Goal: Information Seeking & Learning: Find specific fact

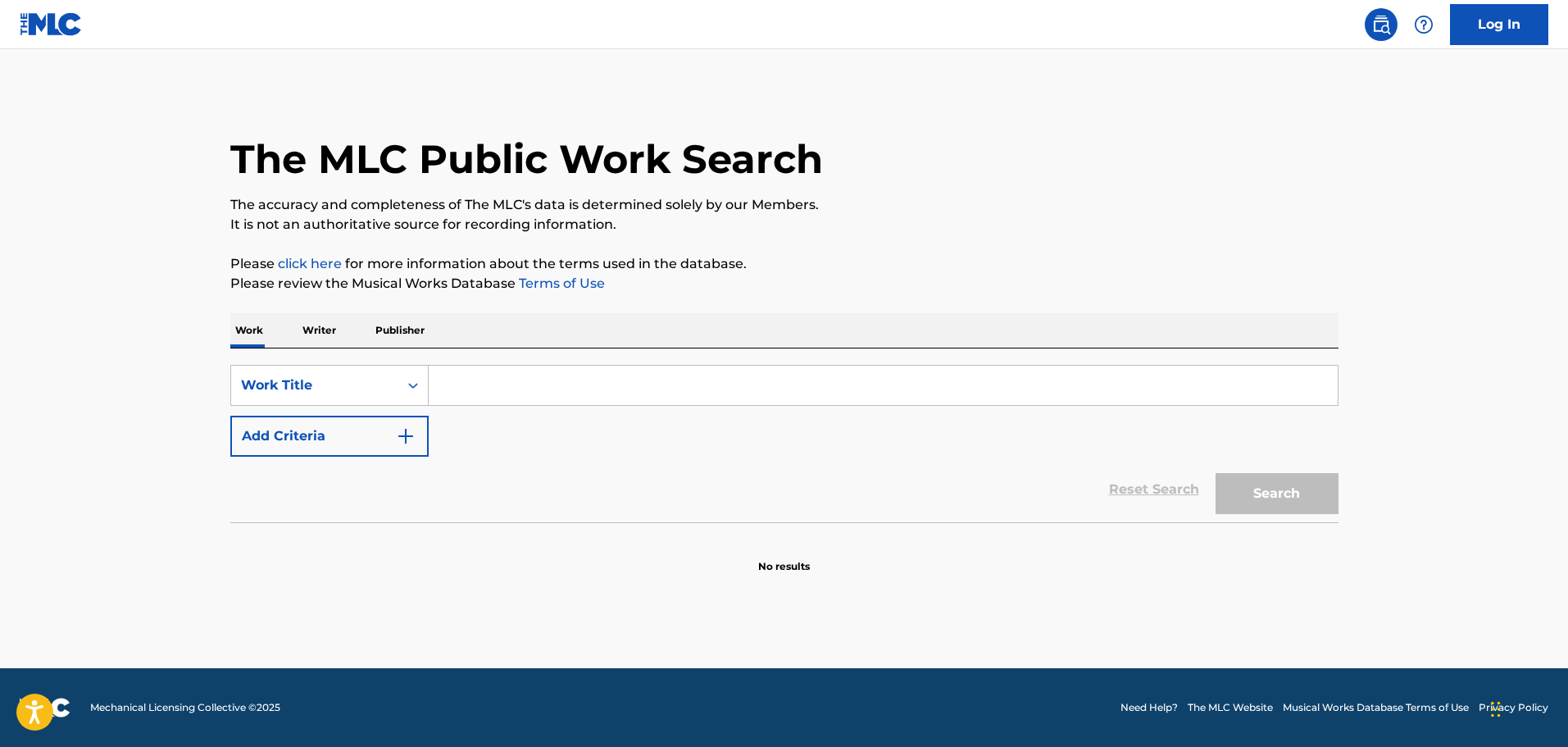
click at [377, 421] on button "Add Criteria" at bounding box center [329, 436] width 198 height 41
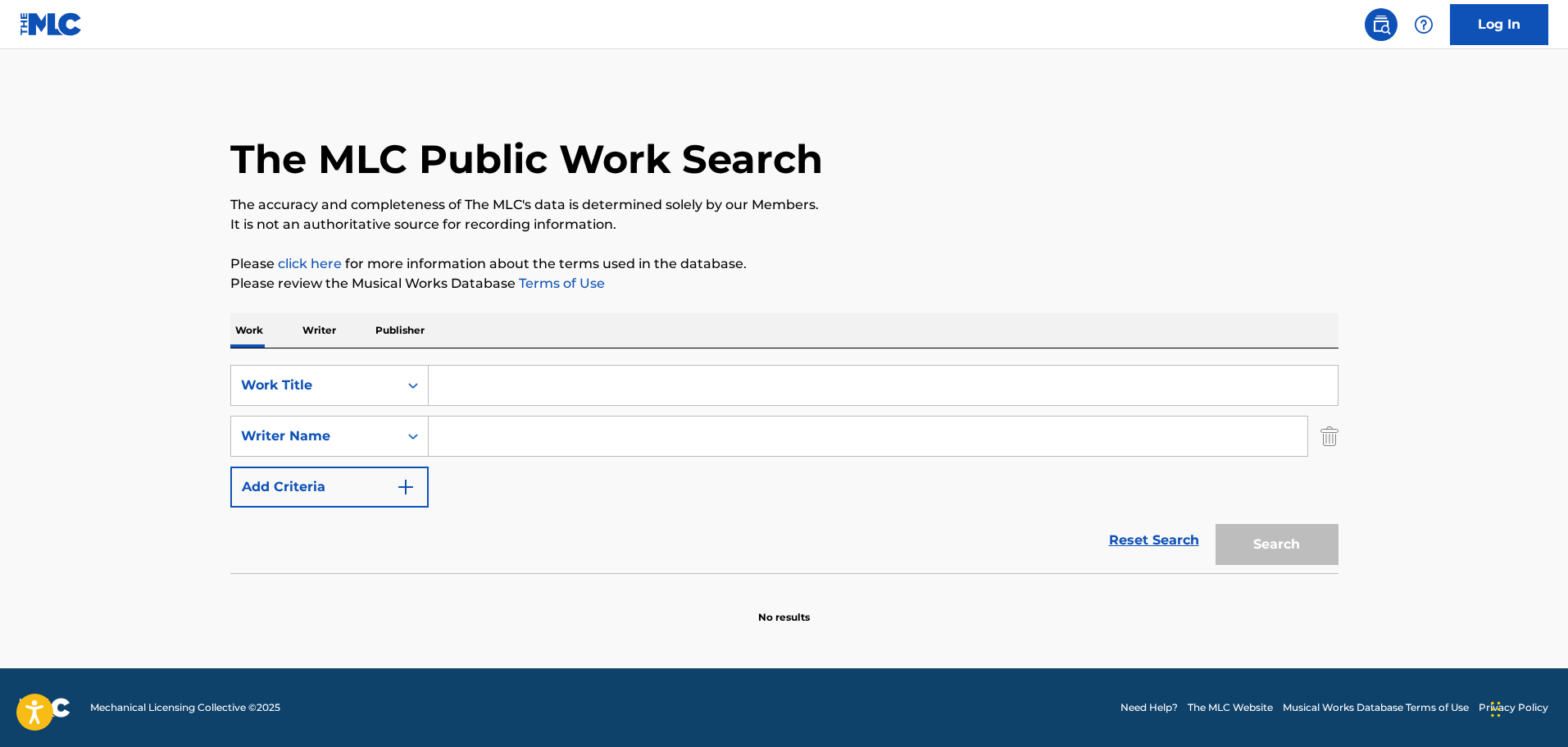
click at [517, 443] on input "Search Form" at bounding box center [867, 436] width 878 height 40
paste input "Micky Erbe"
type input "Micky Erbe"
drag, startPoint x: 589, startPoint y: 344, endPoint x: 576, endPoint y: 358, distance: 19.1
click at [589, 346] on div "Work Writer Publisher" at bounding box center [784, 330] width 1108 height 35
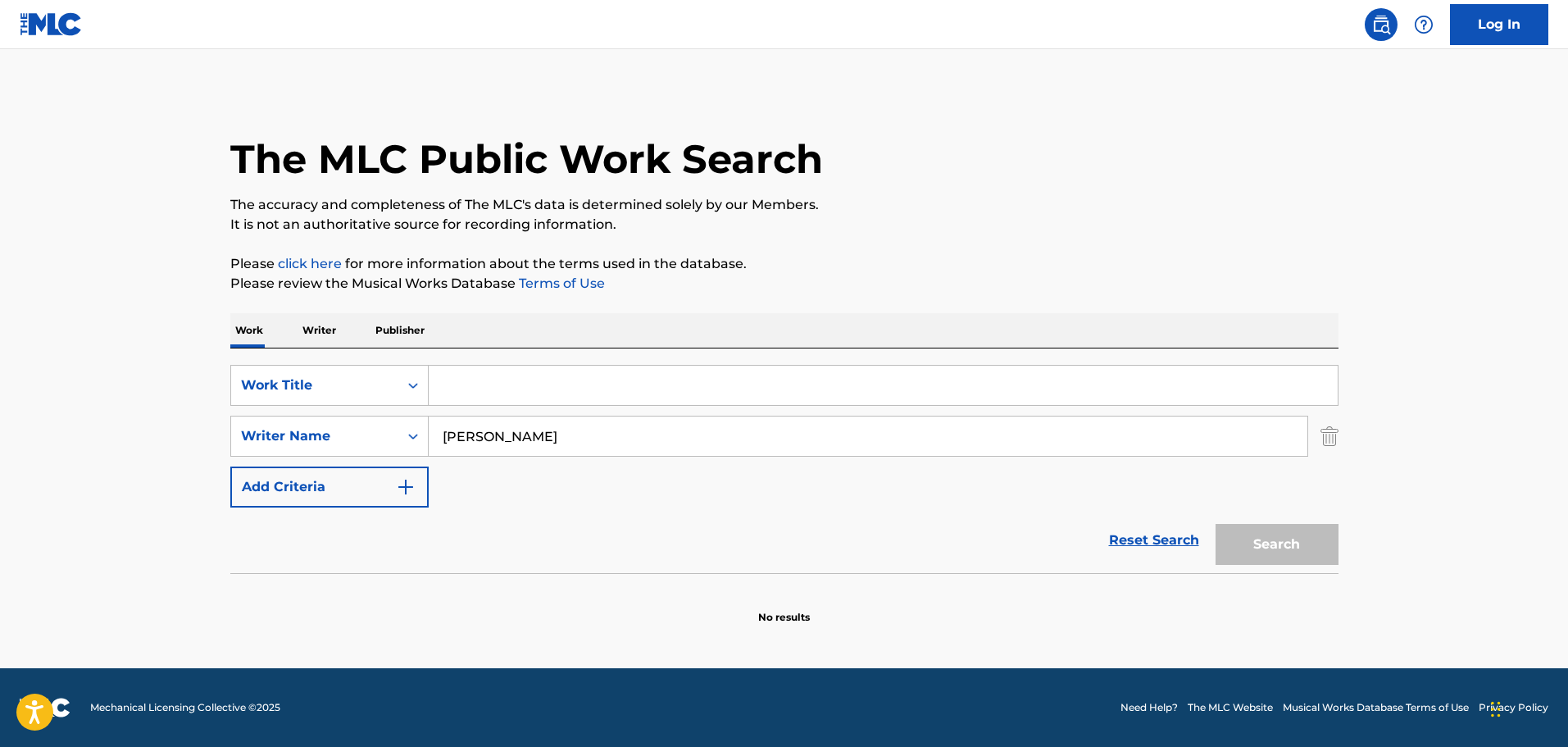
click at [562, 374] on input "Search Form" at bounding box center [883, 385] width 909 height 40
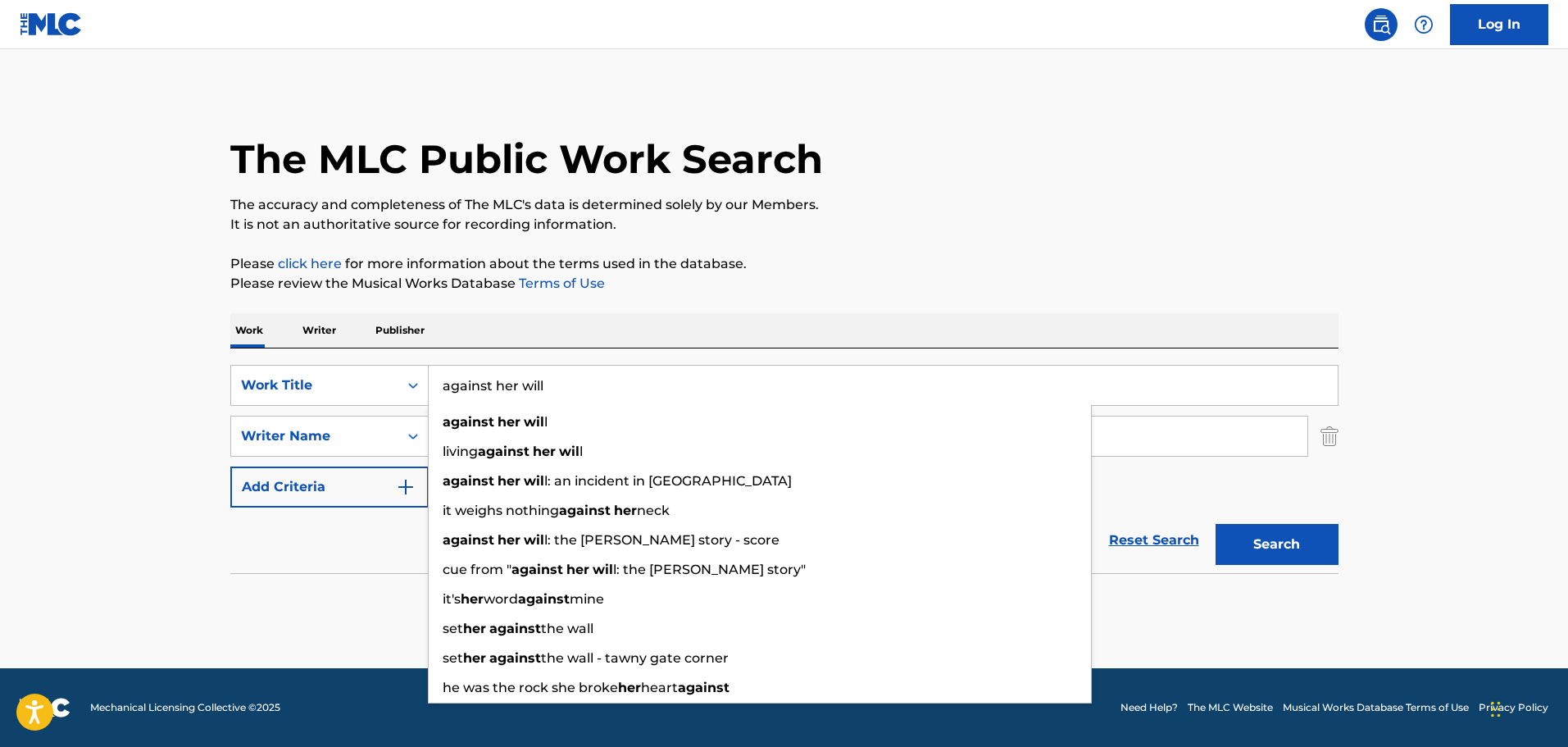
type input "against her will"
click at [1216, 524] on button "Search" at bounding box center [1277, 544] width 123 height 41
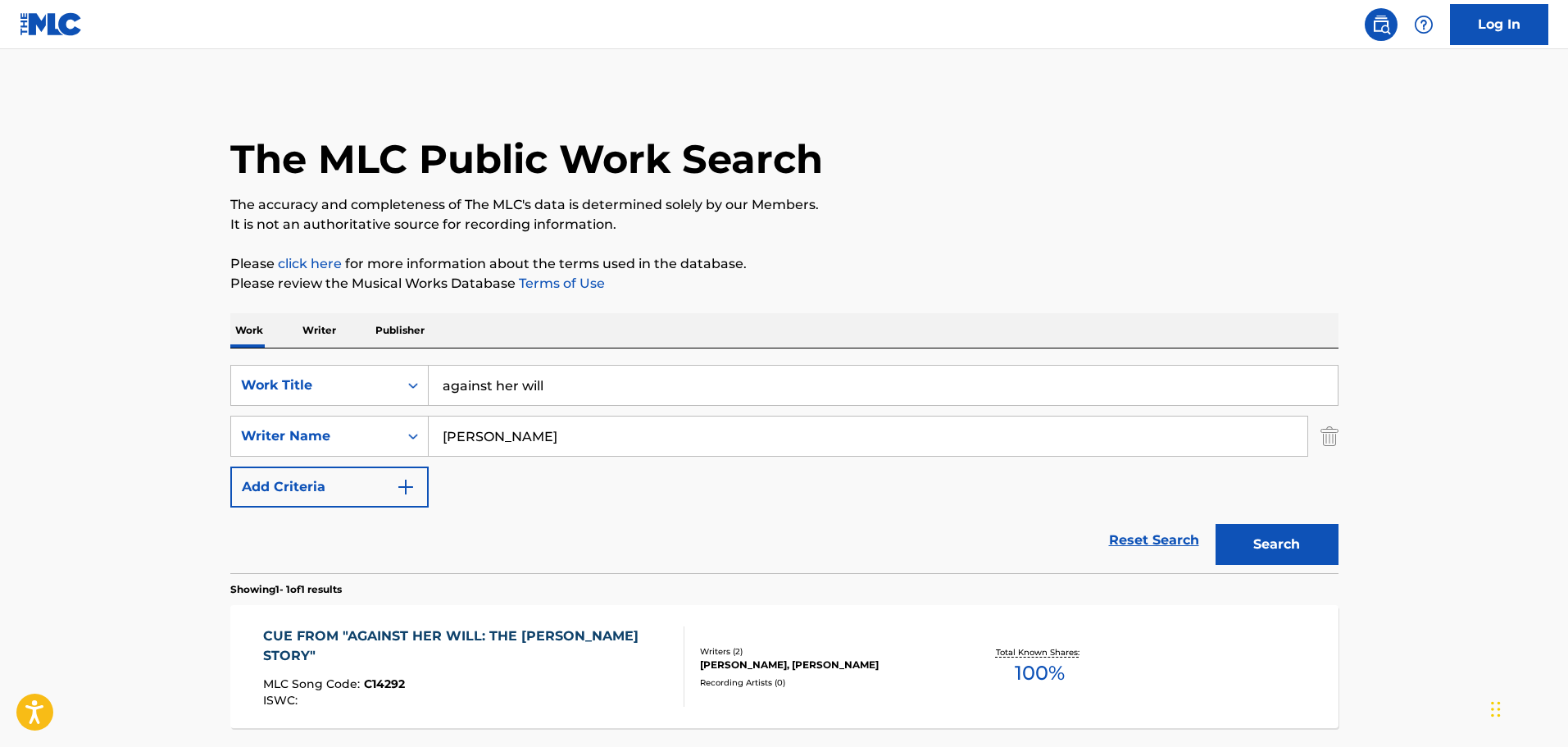
click at [572, 664] on div "CUE FROM "AGAINST HER WILL: THE CARRIE BUCK STORY"" at bounding box center [466, 646] width 407 height 40
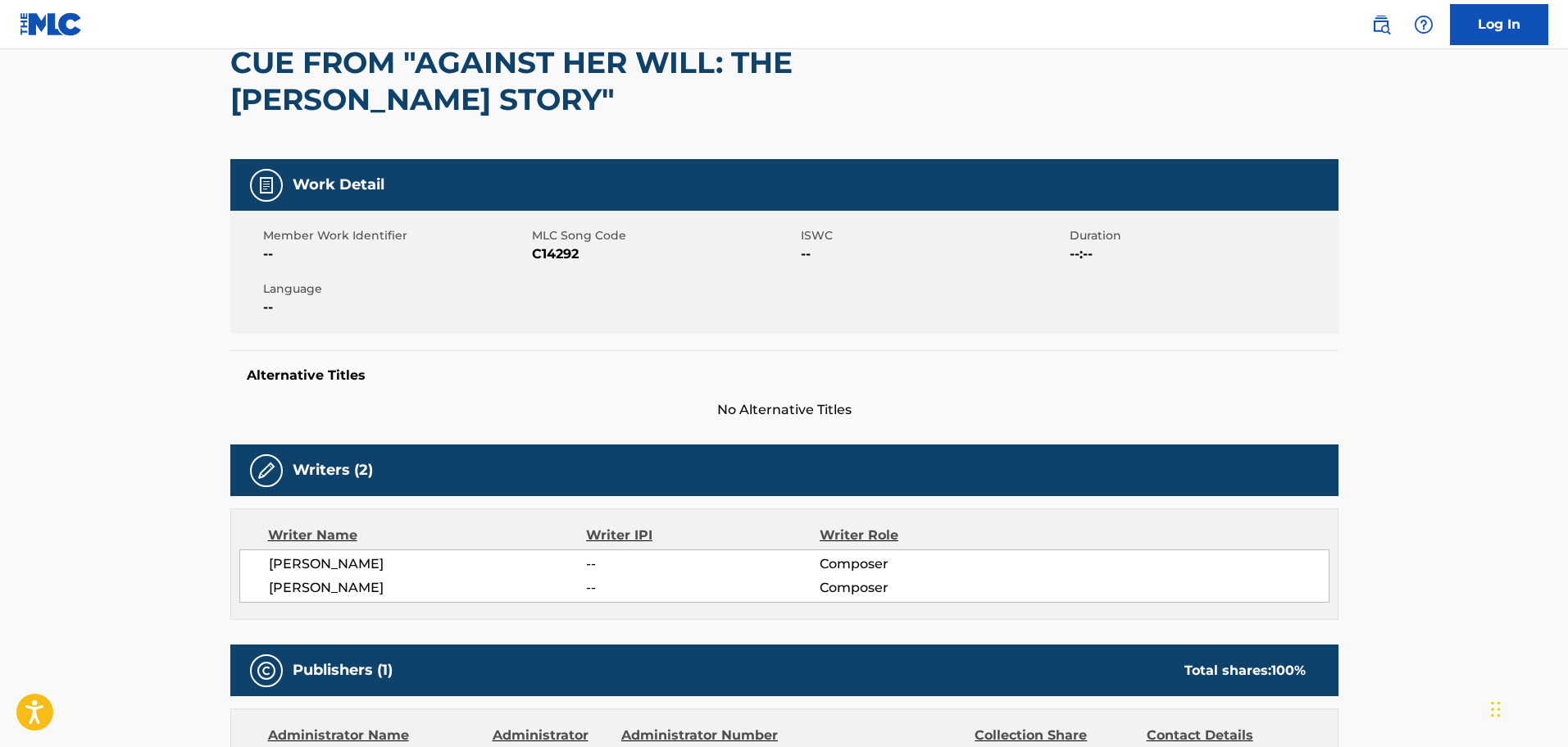
scroll to position [164, 0]
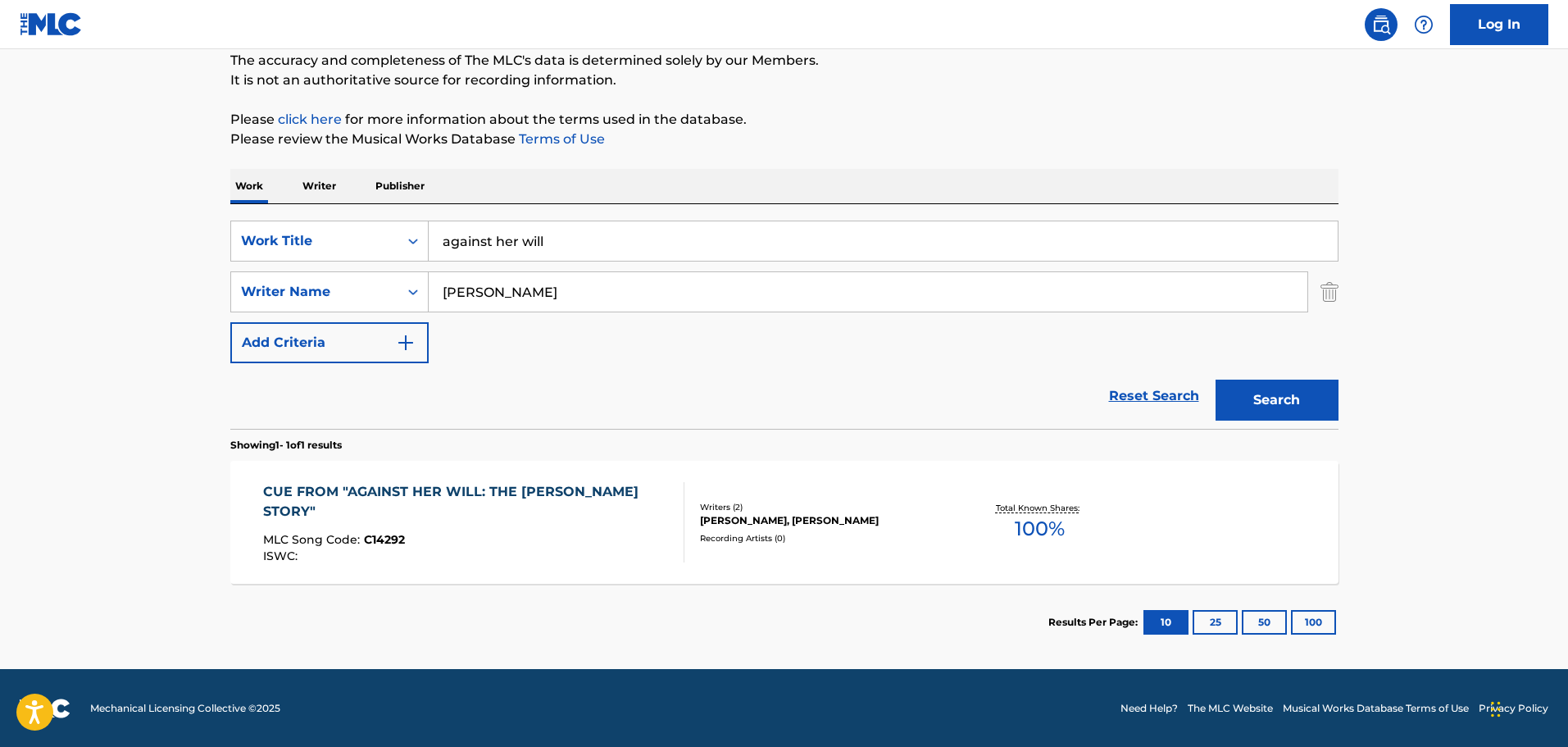
scroll to position [145, 0]
click at [389, 491] on div "CUE FROM "AGAINST HER WILL: THE CARRIE BUCK STORY"" at bounding box center [466, 501] width 407 height 40
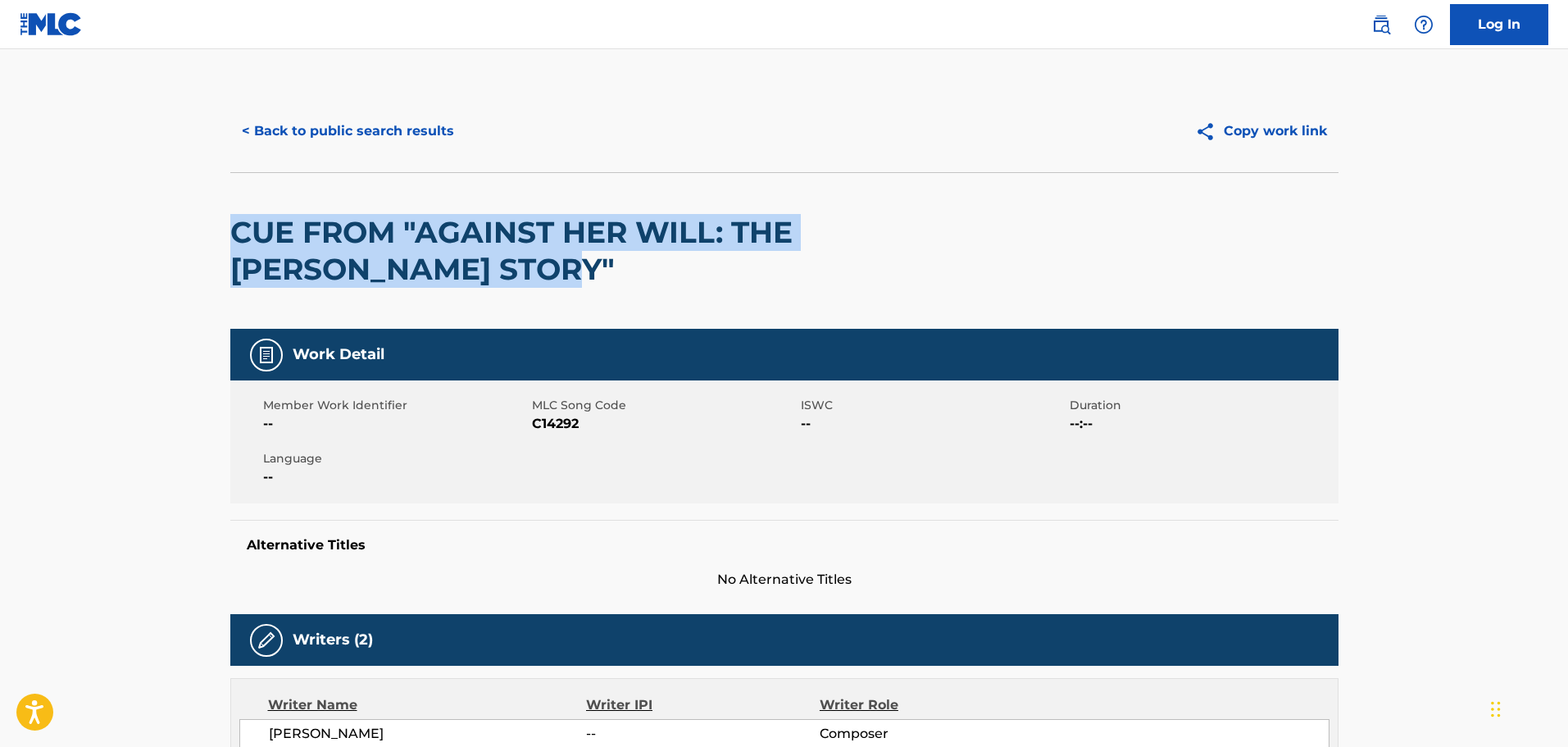
drag, startPoint x: 341, startPoint y: 234, endPoint x: 613, endPoint y: 259, distance: 273.1
click at [613, 259] on h2 "CUE FROM "AGAINST HER WILL: THE CARRIE BUCK STORY"" at bounding box center [562, 251] width 664 height 74
copy h2 "CUE FROM "AGAINST HER WILL: THE CARRIE BUCK STORY""
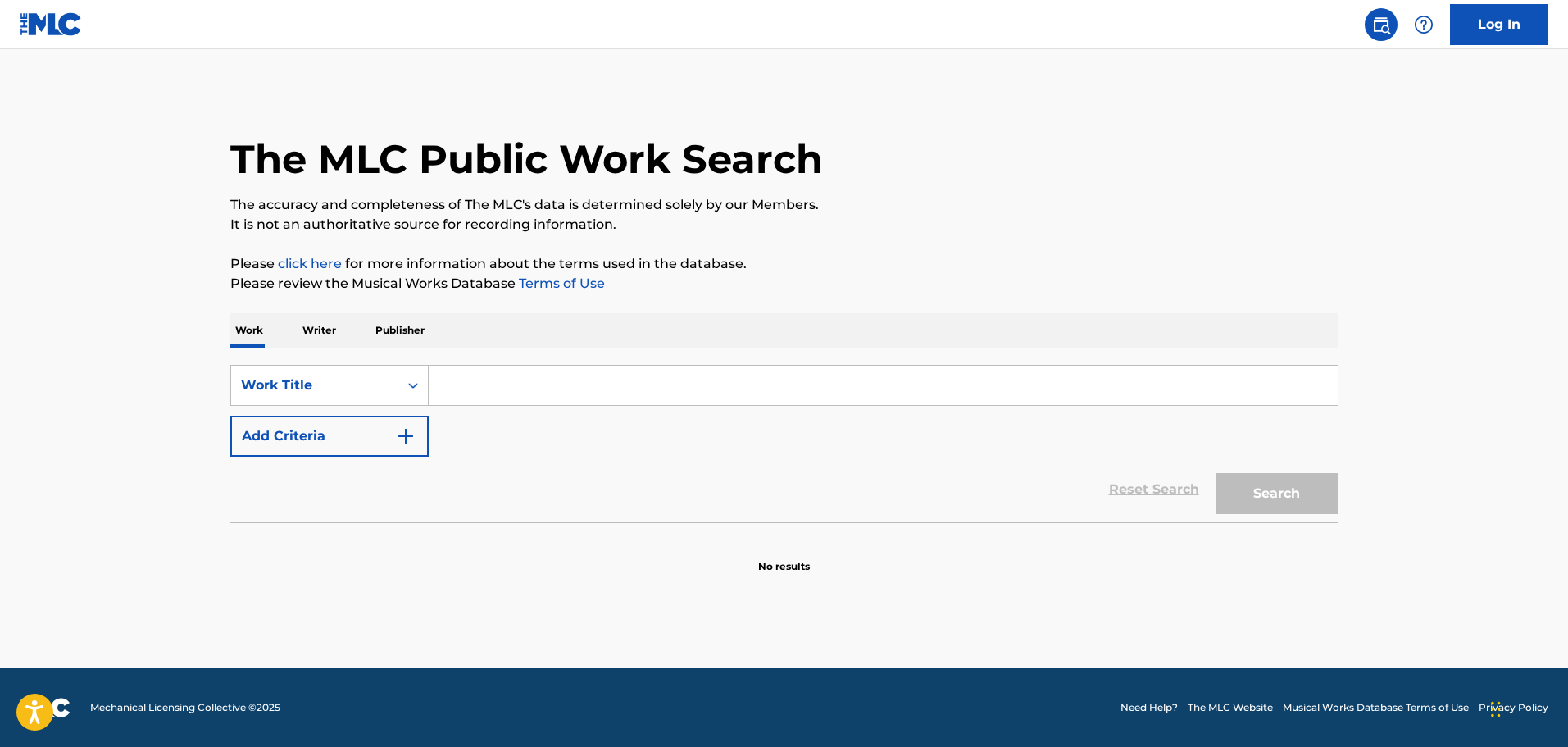
click at [411, 467] on div "Reset Search Search" at bounding box center [784, 490] width 1108 height 66
drag, startPoint x: 415, startPoint y: 447, endPoint x: 426, endPoint y: 448, distance: 11.0
click at [419, 447] on button "Add Criteria" at bounding box center [329, 436] width 198 height 41
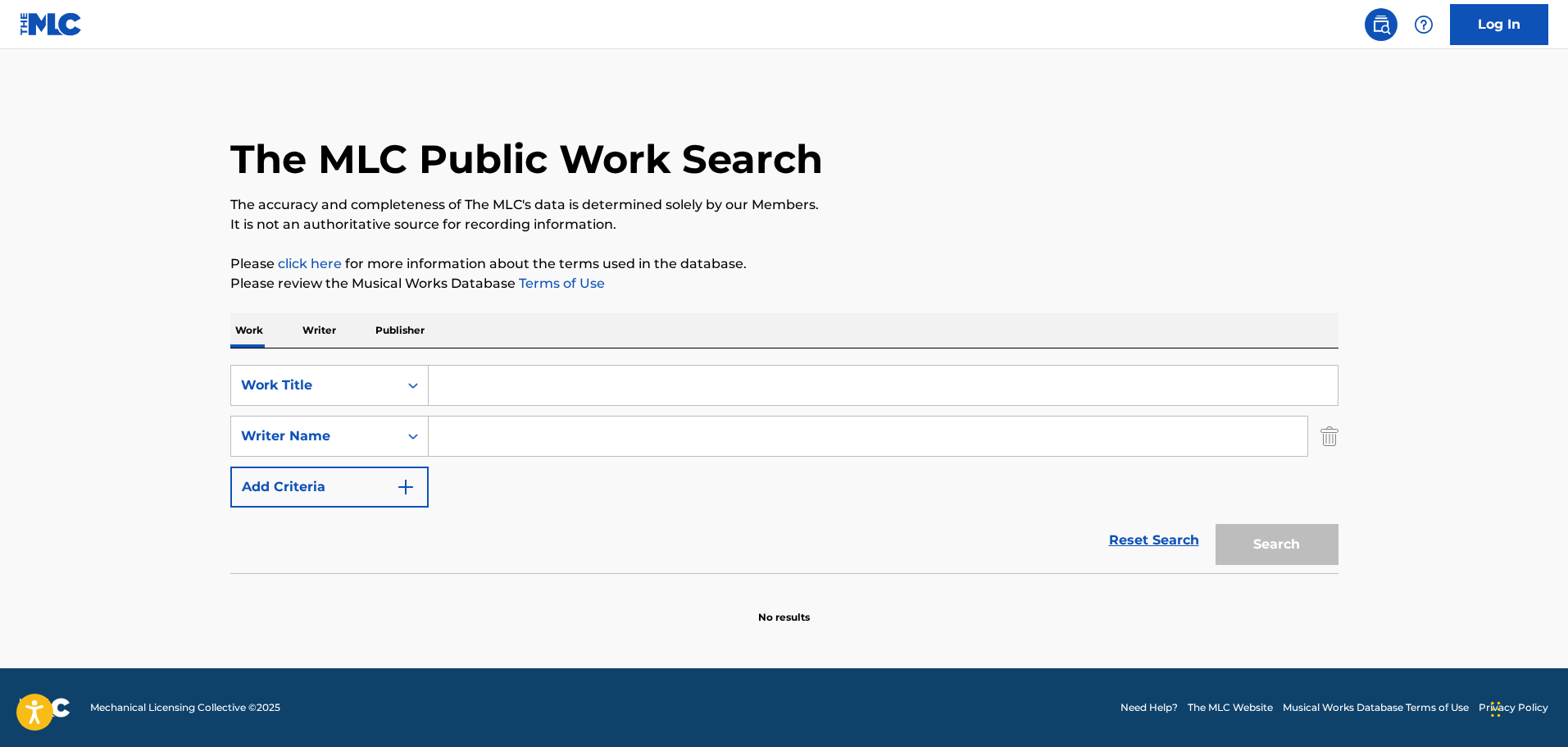
click at [520, 447] on input "Search Form" at bounding box center [867, 436] width 878 height 40
paste input "Scott Wilk"
type input "Scott Wilk"
click at [552, 384] on input "Search Form" at bounding box center [883, 385] width 909 height 40
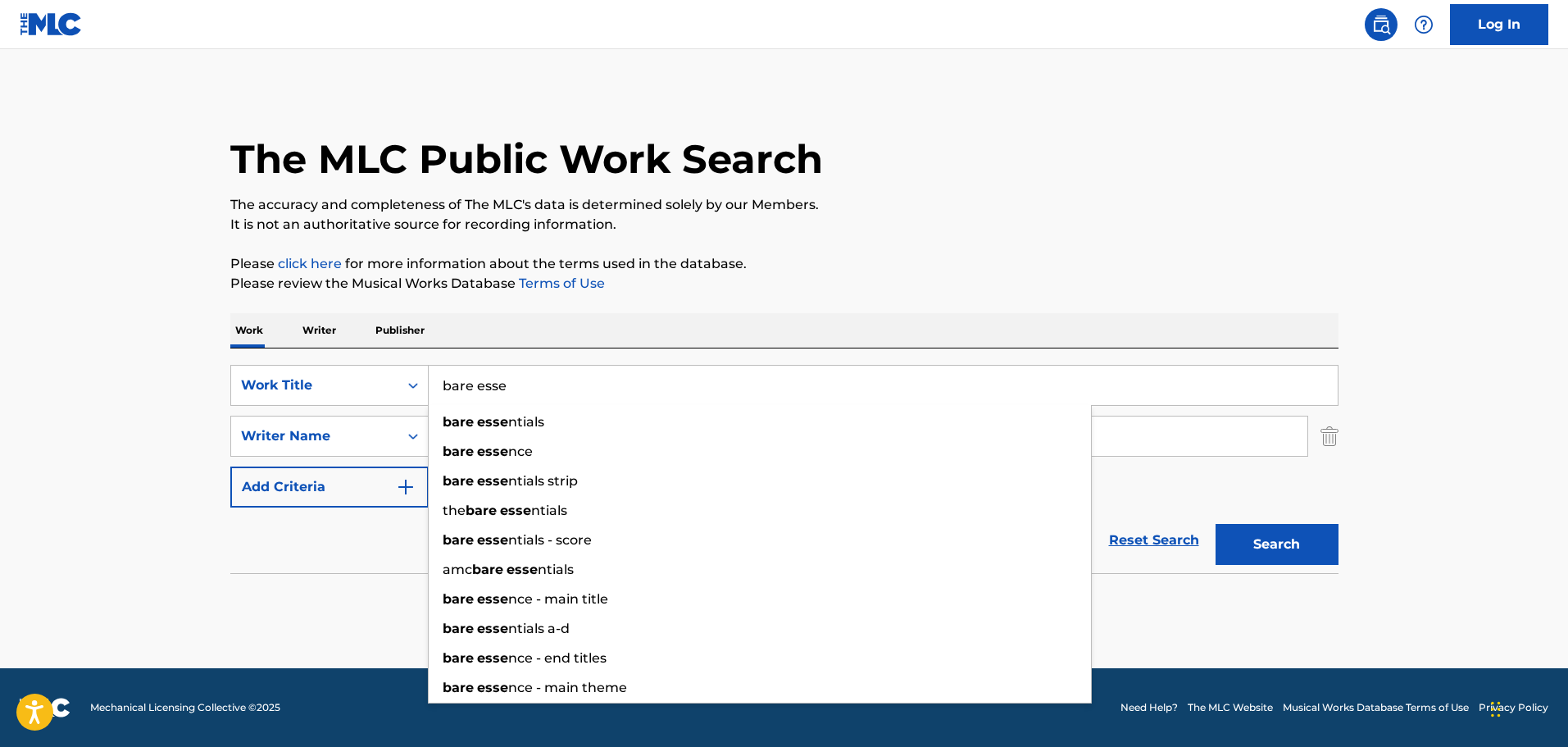
click at [542, 412] on div "bare esse ntials" at bounding box center [760, 422] width 663 height 30
type input "bare essentials"
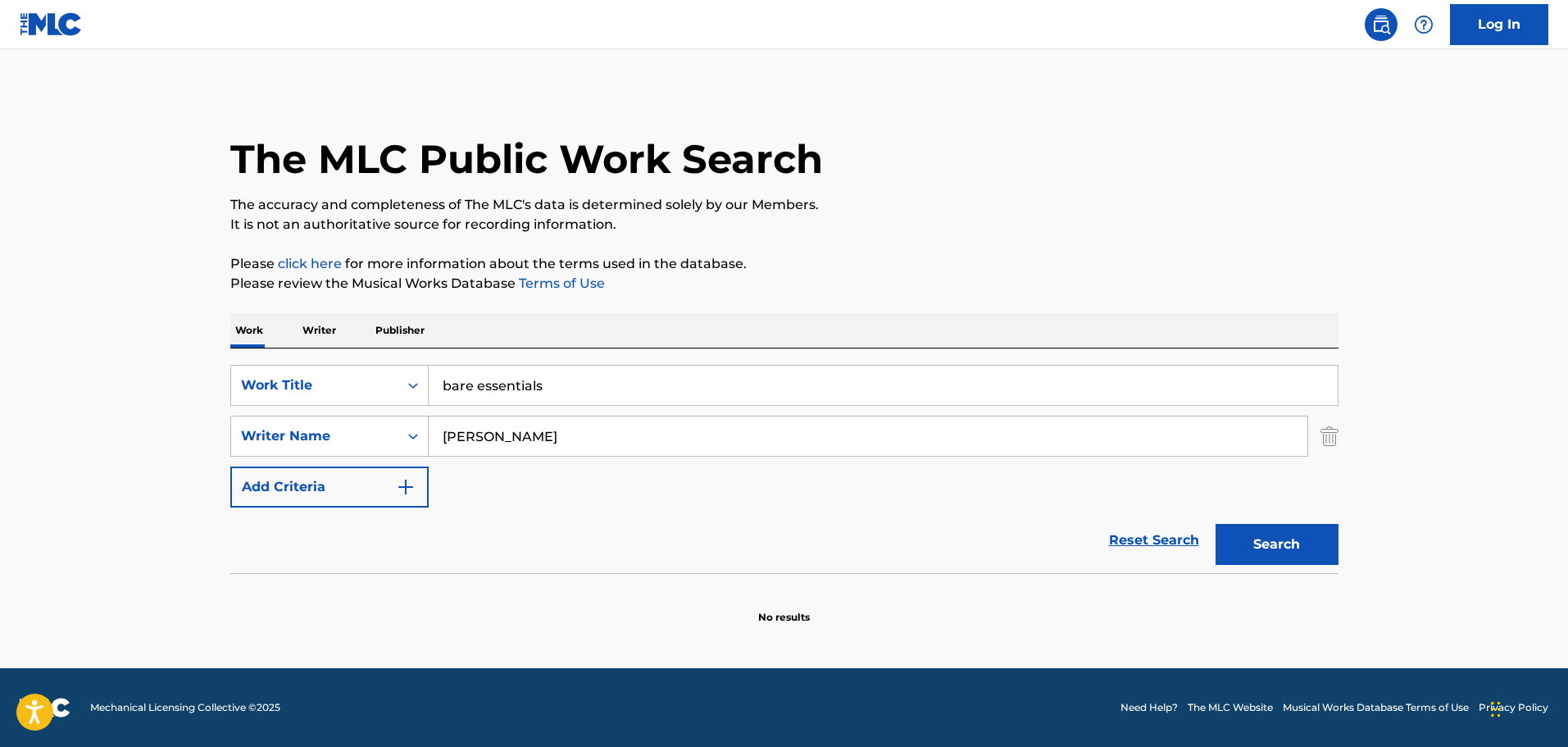
click at [1261, 548] on button "Search" at bounding box center [1277, 544] width 123 height 41
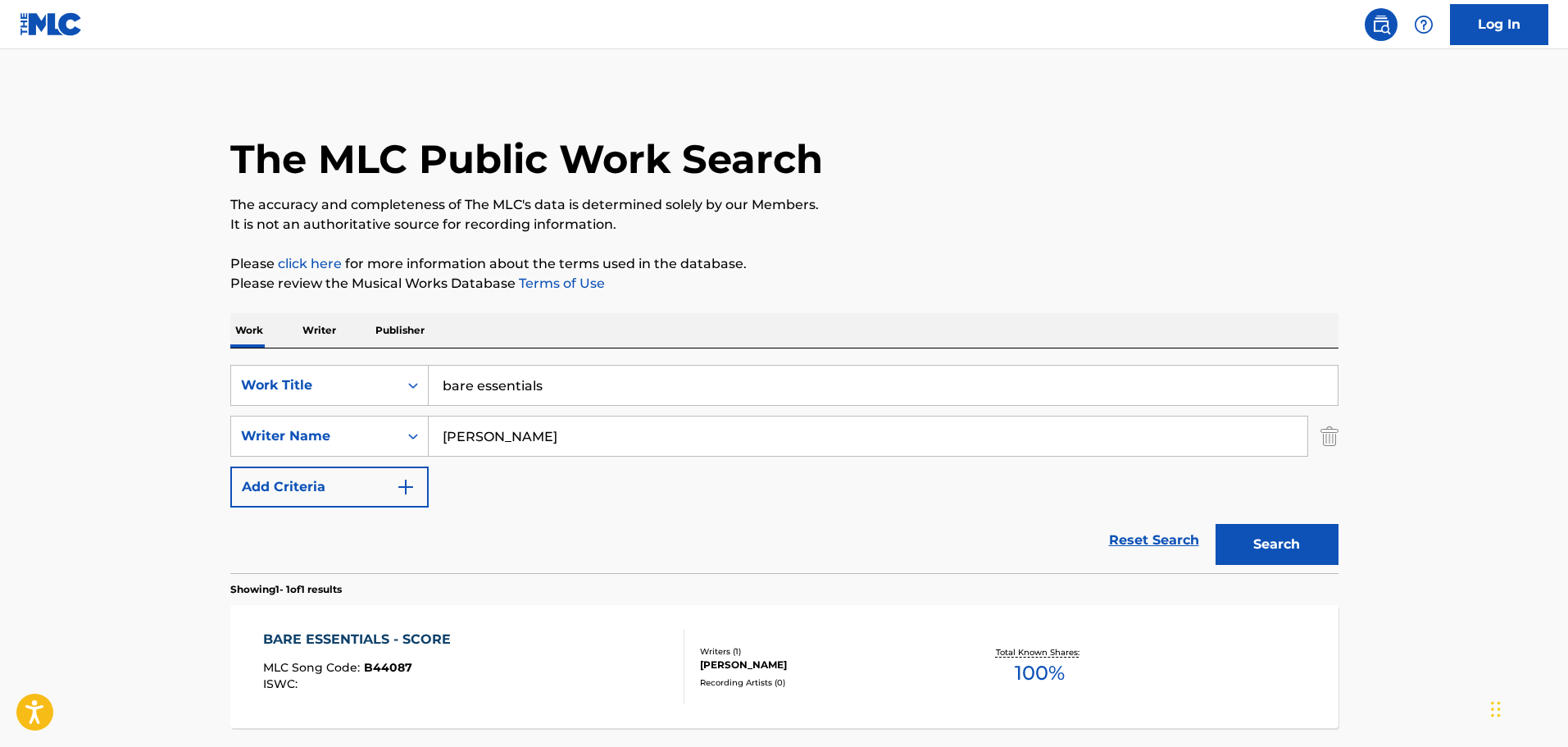
click at [484, 671] on div "BARE ESSENTIALS - SCORE MLC Song Code : B44087 ISWC :" at bounding box center [474, 667] width 422 height 74
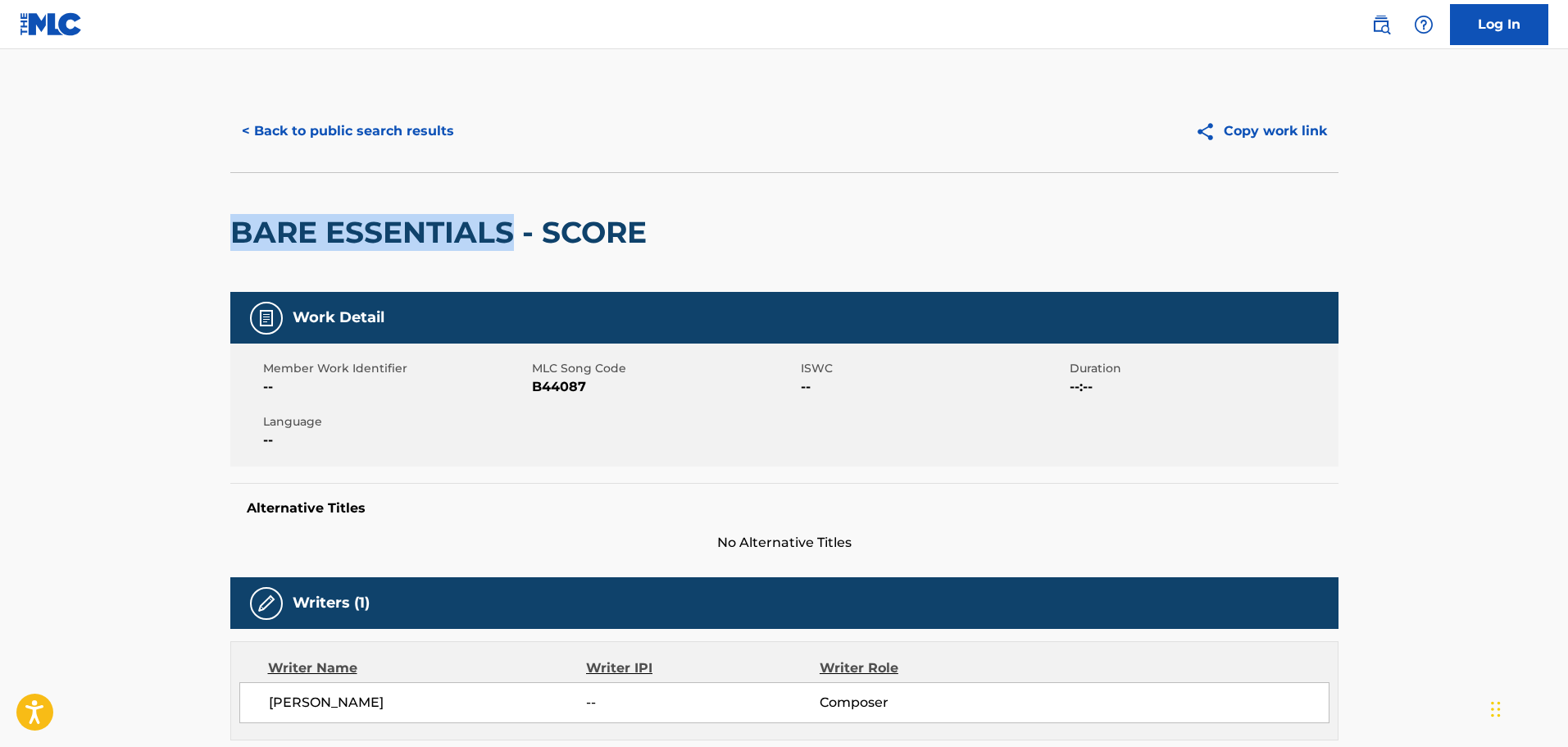
drag, startPoint x: 222, startPoint y: 224, endPoint x: 507, endPoint y: 238, distance: 285.3
click at [507, 238] on div "< Back to public search results Copy work link BARE ESSENTIALS - SCORE Work Det…" at bounding box center [784, 690] width 1147 height 1200
copy h2 "BARE ESSENTIALS"
click at [458, 272] on div "BARE ESSENTIALS - SCORE" at bounding box center [443, 232] width 425 height 119
click at [474, 227] on h2 "BARE ESSENTIALS - SCORE" at bounding box center [443, 233] width 425 height 37
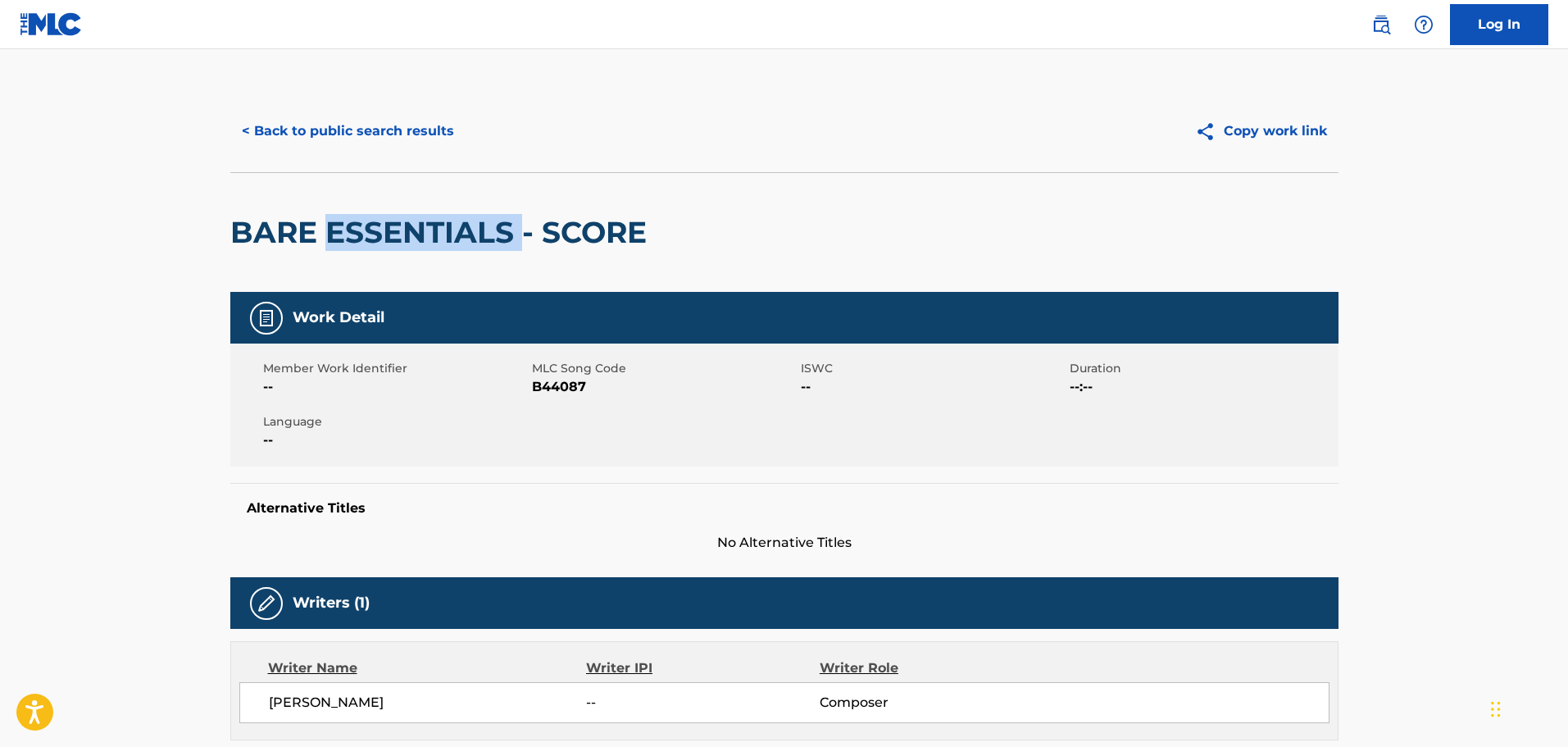
click at [474, 227] on h2 "BARE ESSENTIALS - SCORE" at bounding box center [443, 233] width 425 height 37
copy div "BARE ESSENTIALS - SCORE"
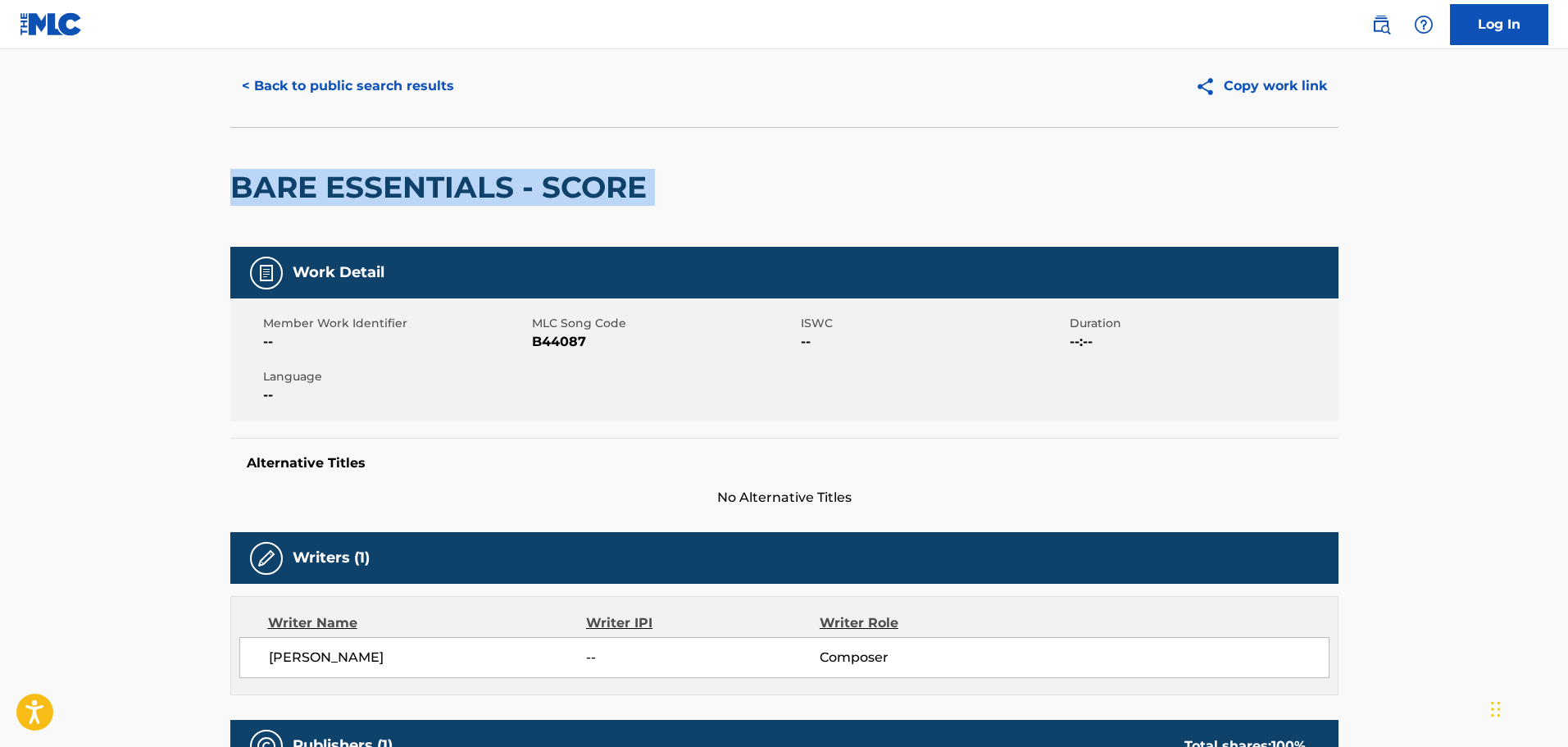
scroll to position [164, 0]
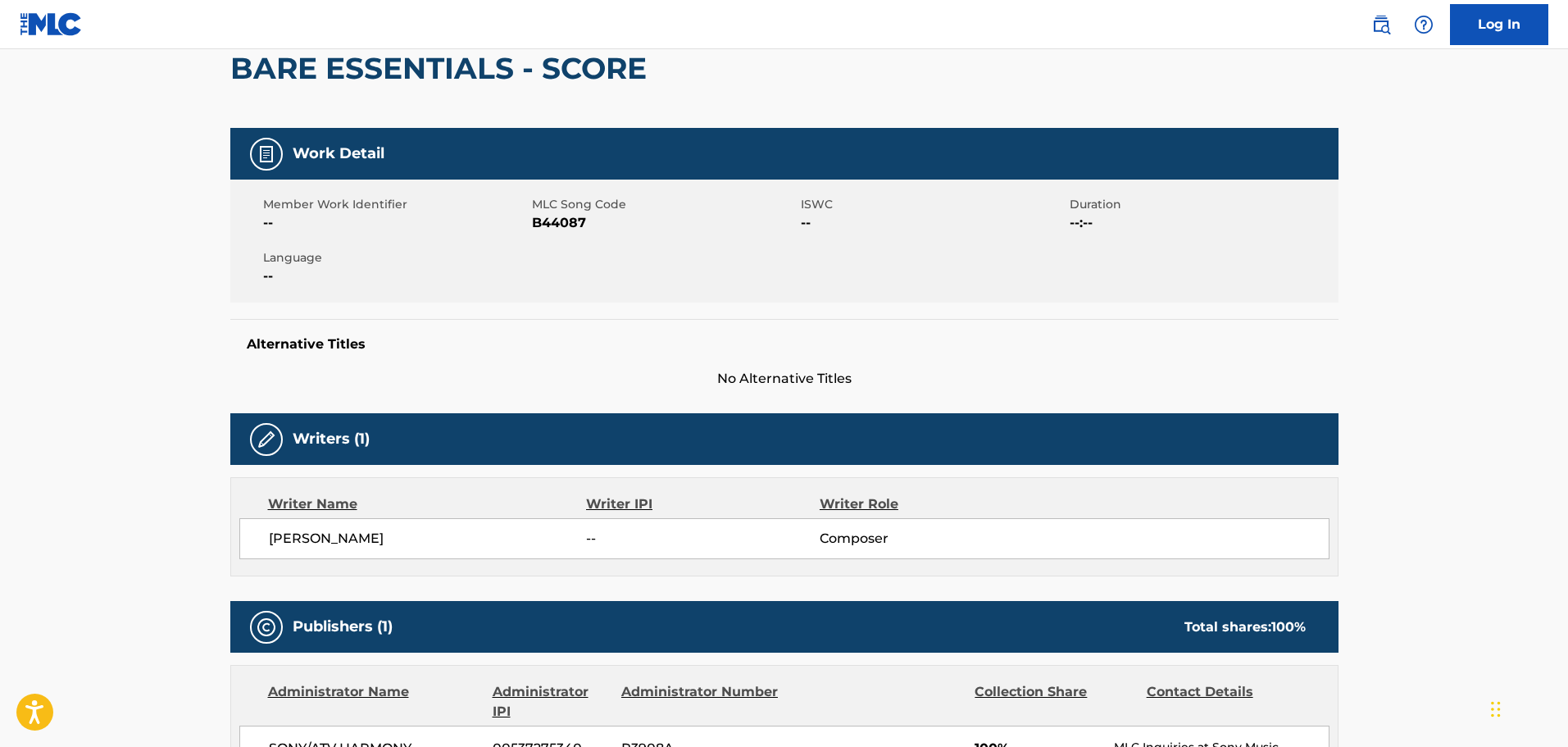
click at [333, 543] on span "SCOTT WILK" at bounding box center [427, 538] width 318 height 19
copy div "SCOTT WILK"
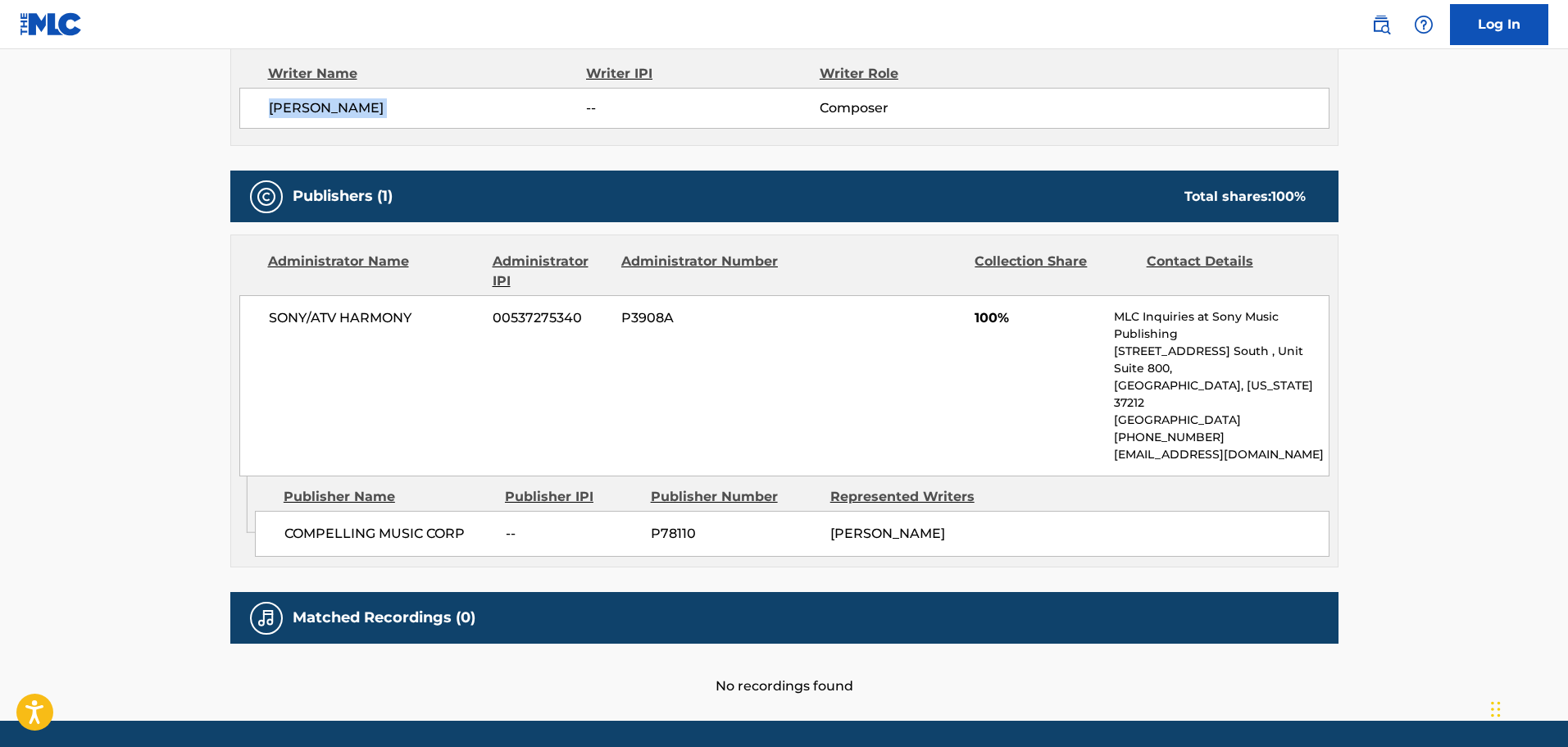
scroll to position [612, 0]
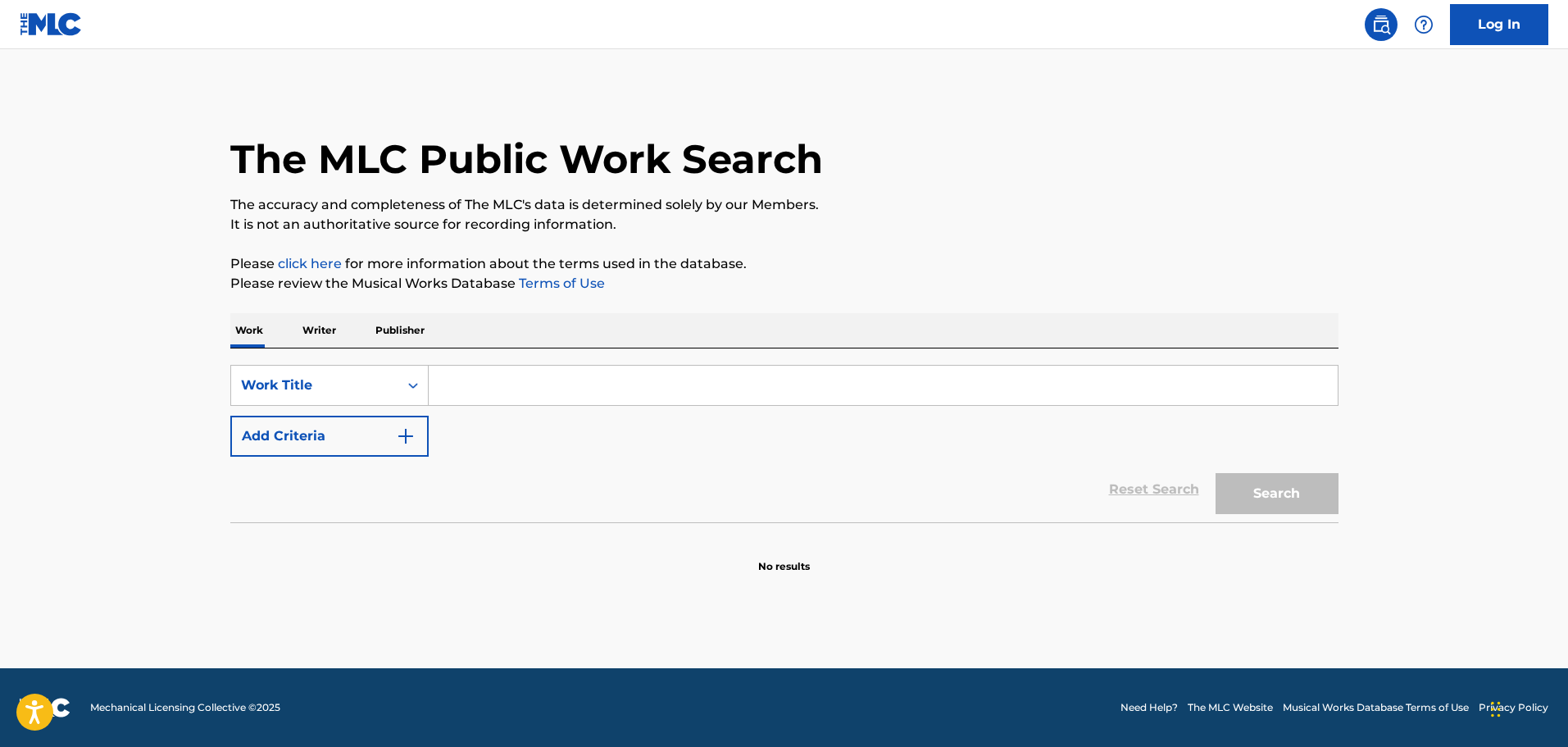
drag, startPoint x: 373, startPoint y: 444, endPoint x: 381, endPoint y: 443, distance: 8.1
click at [373, 444] on button "Add Criteria" at bounding box center [329, 436] width 198 height 41
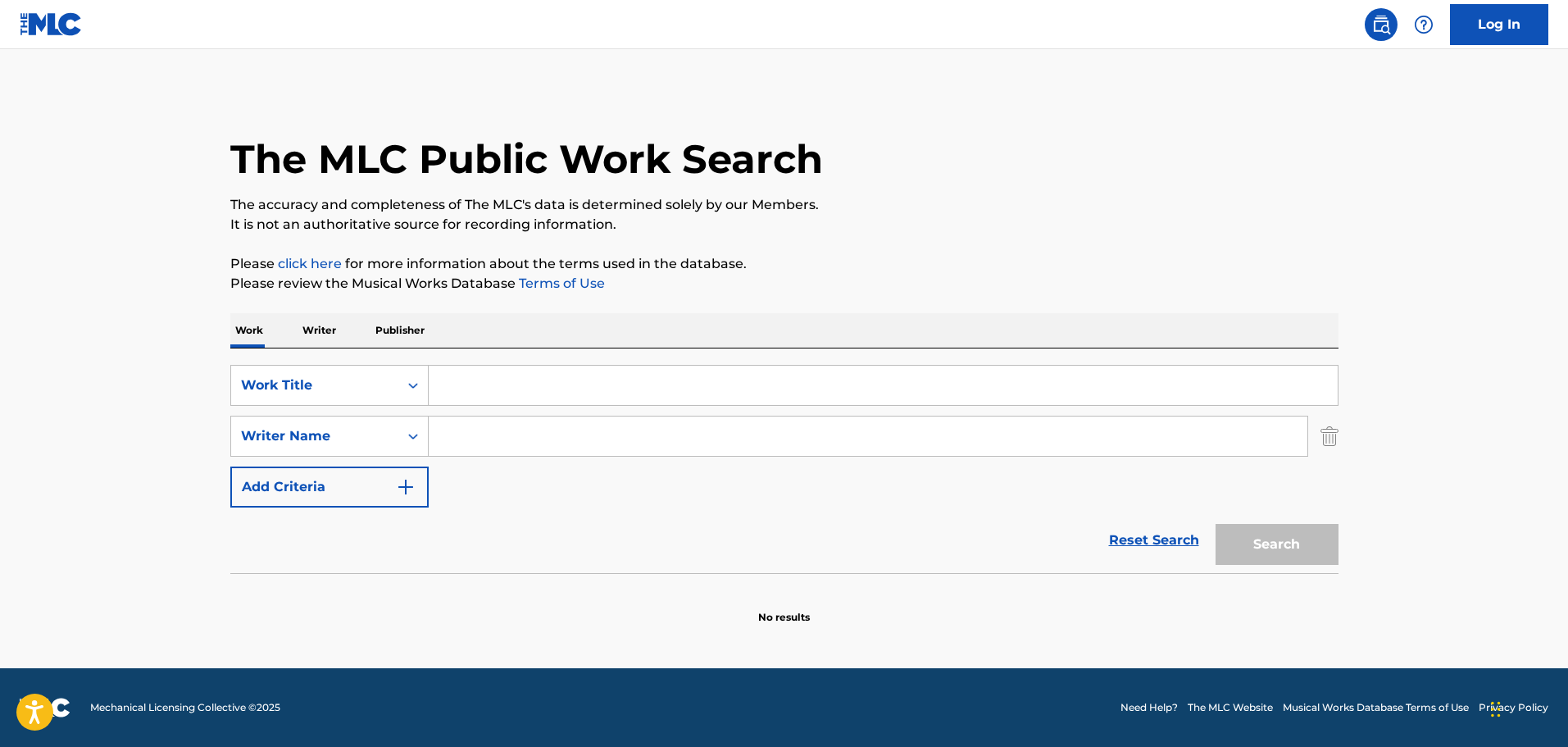
paste input "[PERSON_NAME]"
type input "[PERSON_NAME]"
click at [478, 385] on input "Search Form" at bounding box center [883, 385] width 909 height 40
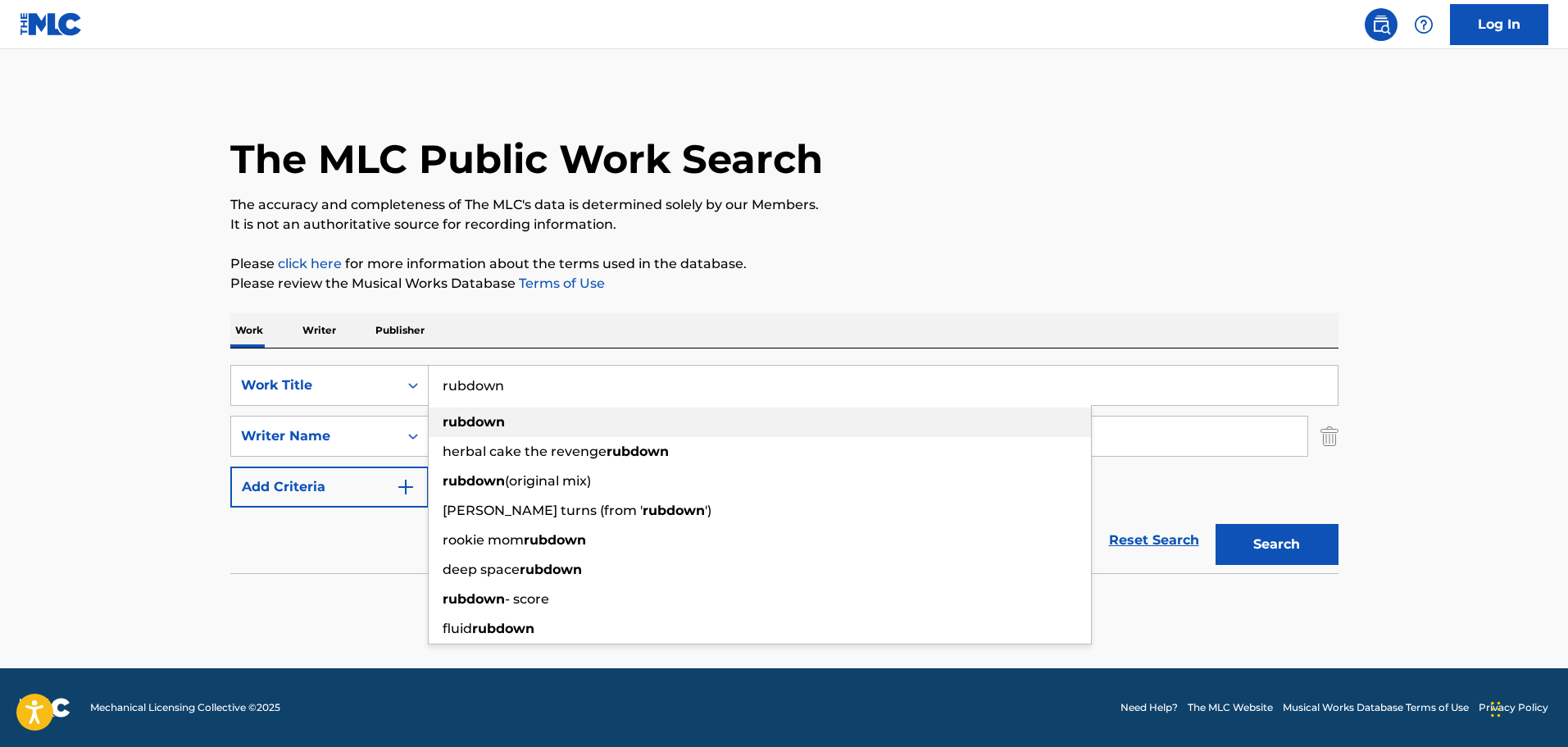
type input "rubdown"
click at [506, 426] on div "rubdown" at bounding box center [760, 422] width 663 height 30
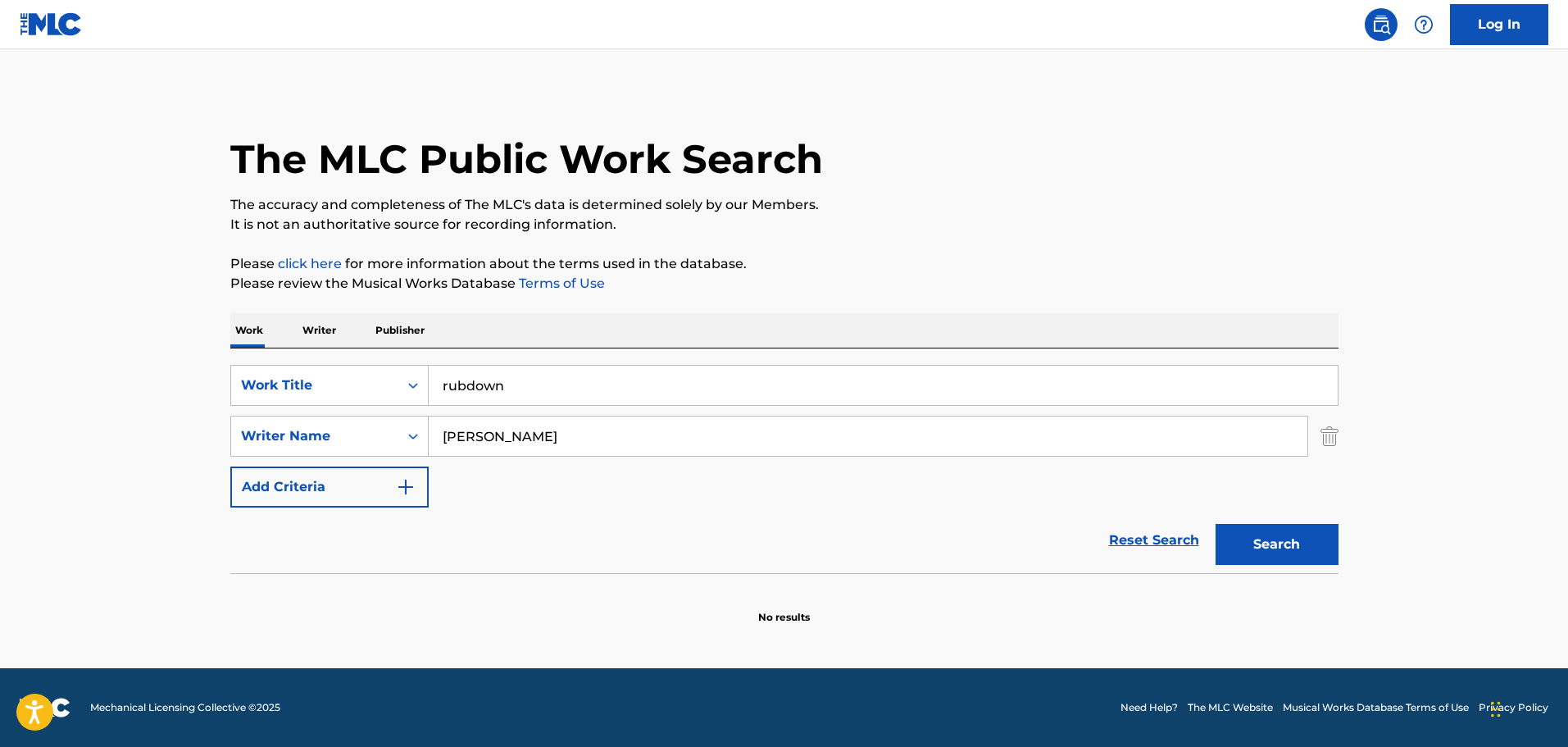
click at [1308, 540] on button "Search" at bounding box center [1277, 544] width 123 height 41
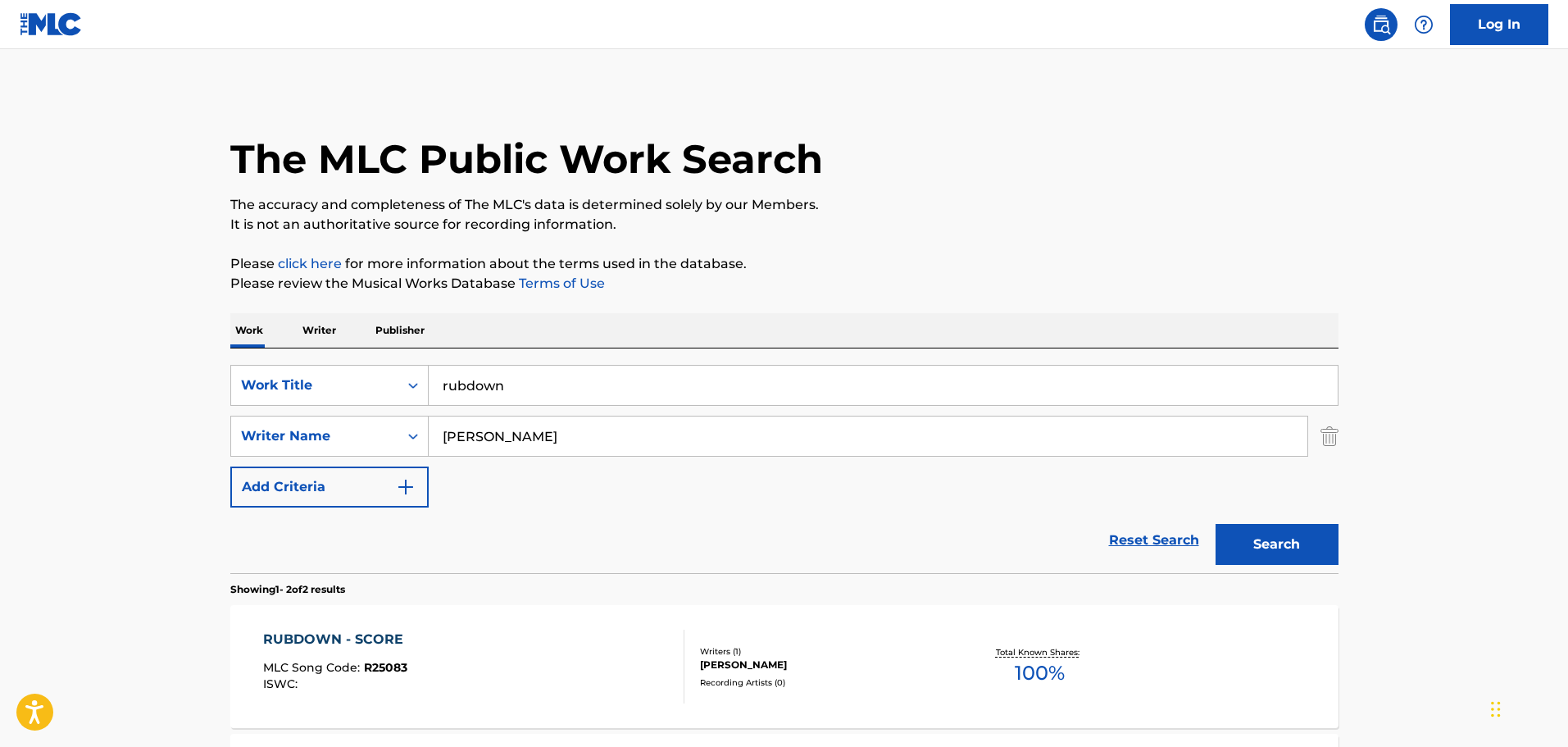
click at [487, 712] on div "RUBDOWN - SCORE MLC Song Code : R25083 ISWC : Writers ( 1 ) [PERSON_NAME] Recor…" at bounding box center [784, 667] width 1108 height 123
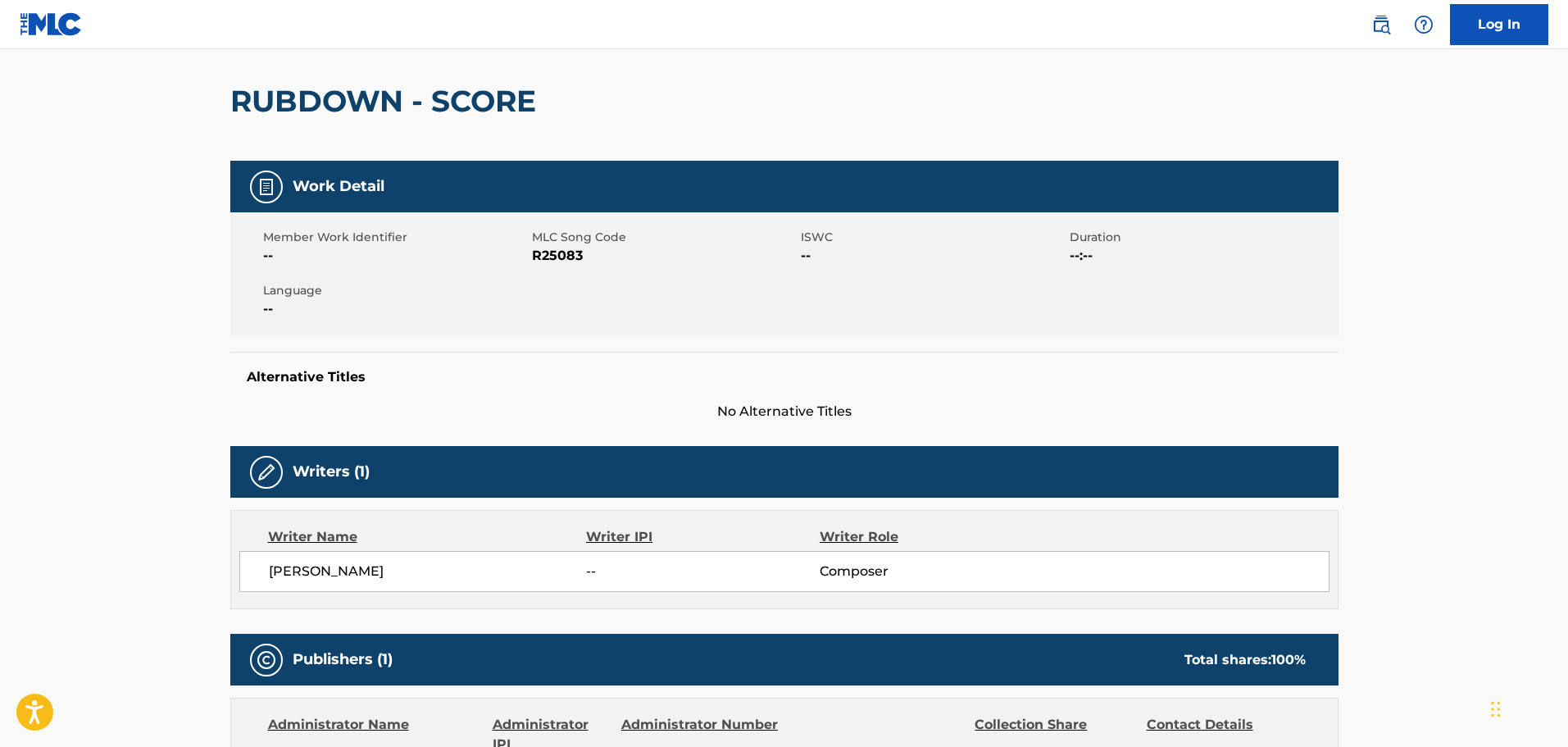
scroll to position [69, 0]
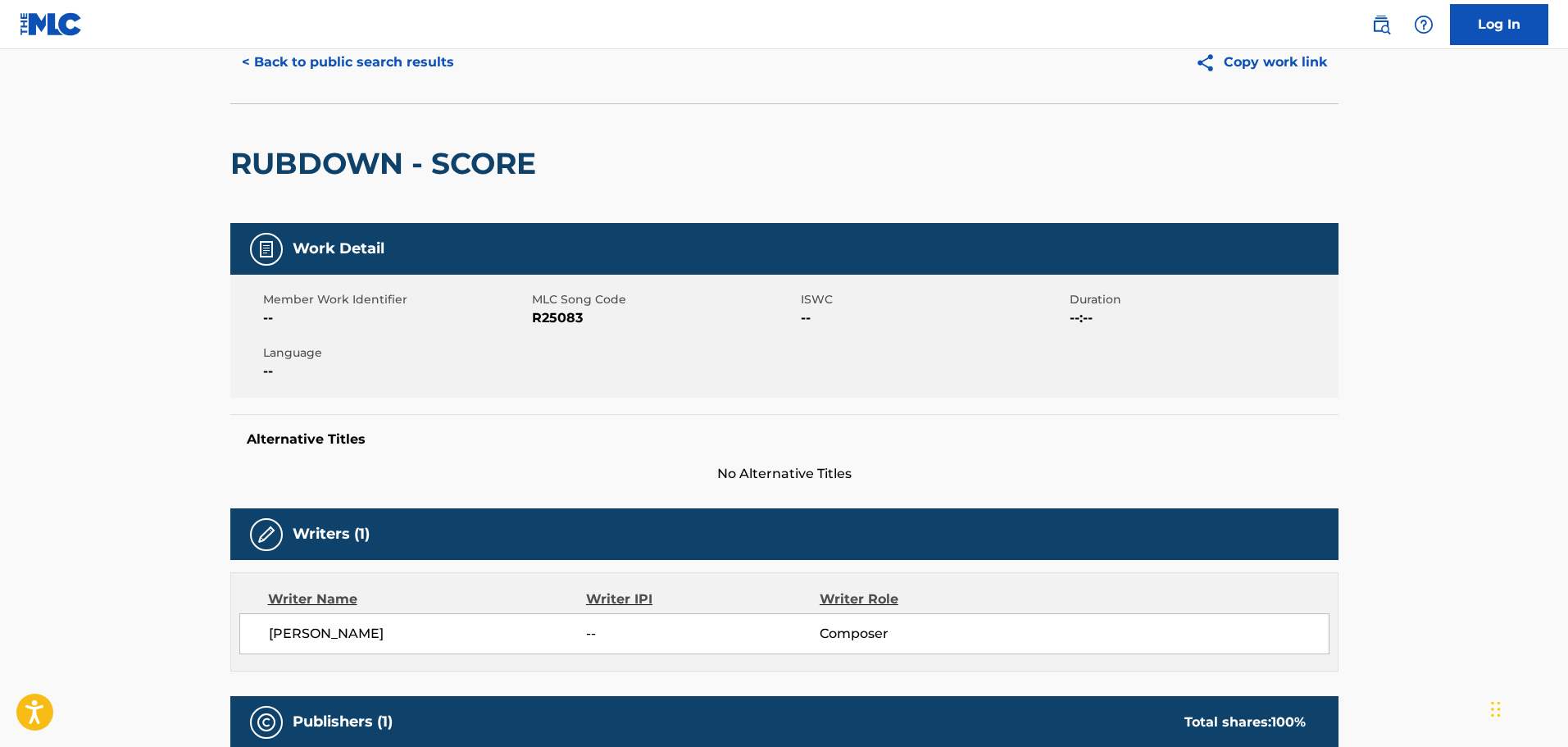
click at [400, 167] on h2 "RUBDOWN - SCORE" at bounding box center [387, 164] width 314 height 37
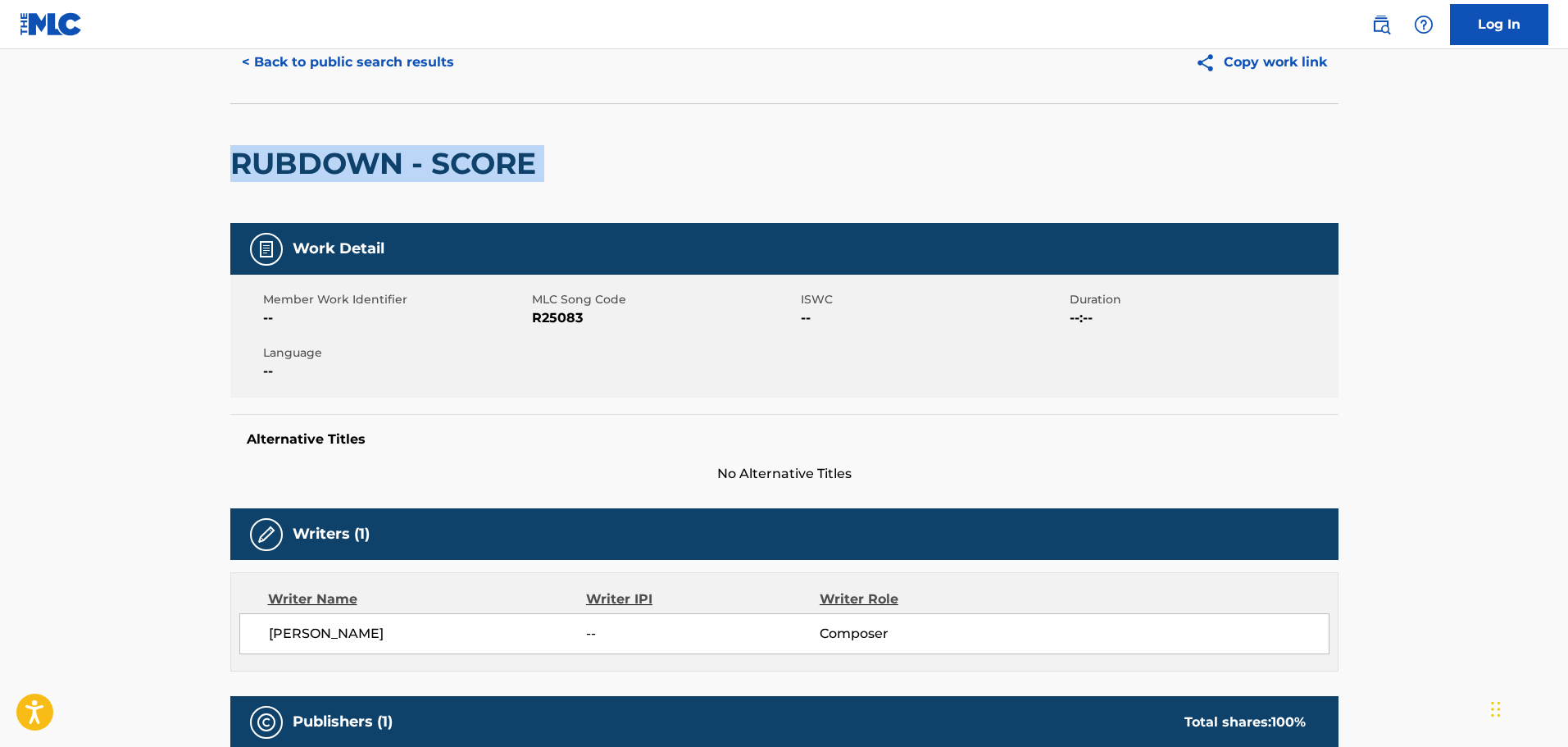
click at [400, 167] on h2 "RUBDOWN - SCORE" at bounding box center [387, 164] width 314 height 37
copy div "RUBDOWN - SCORE"
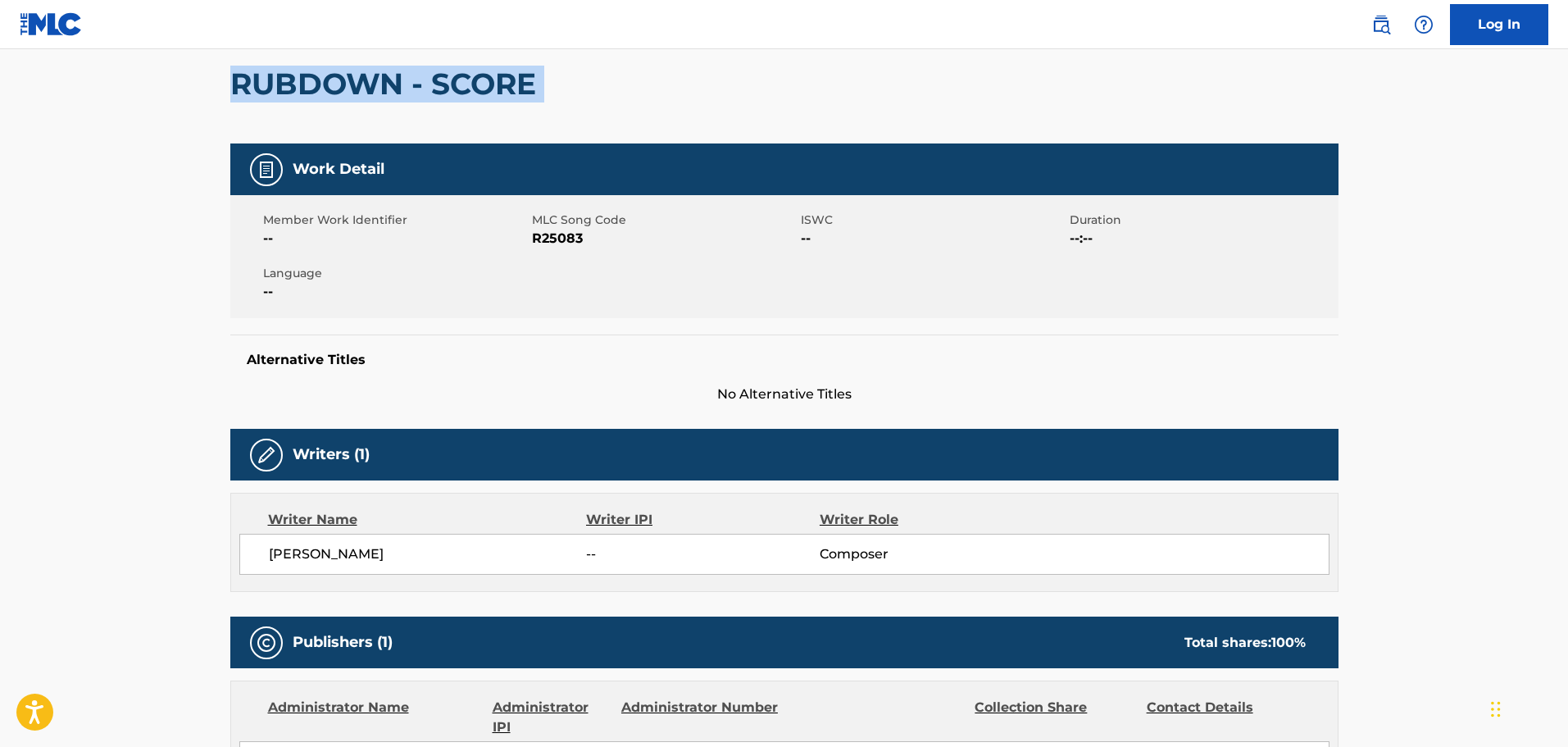
scroll to position [151, 0]
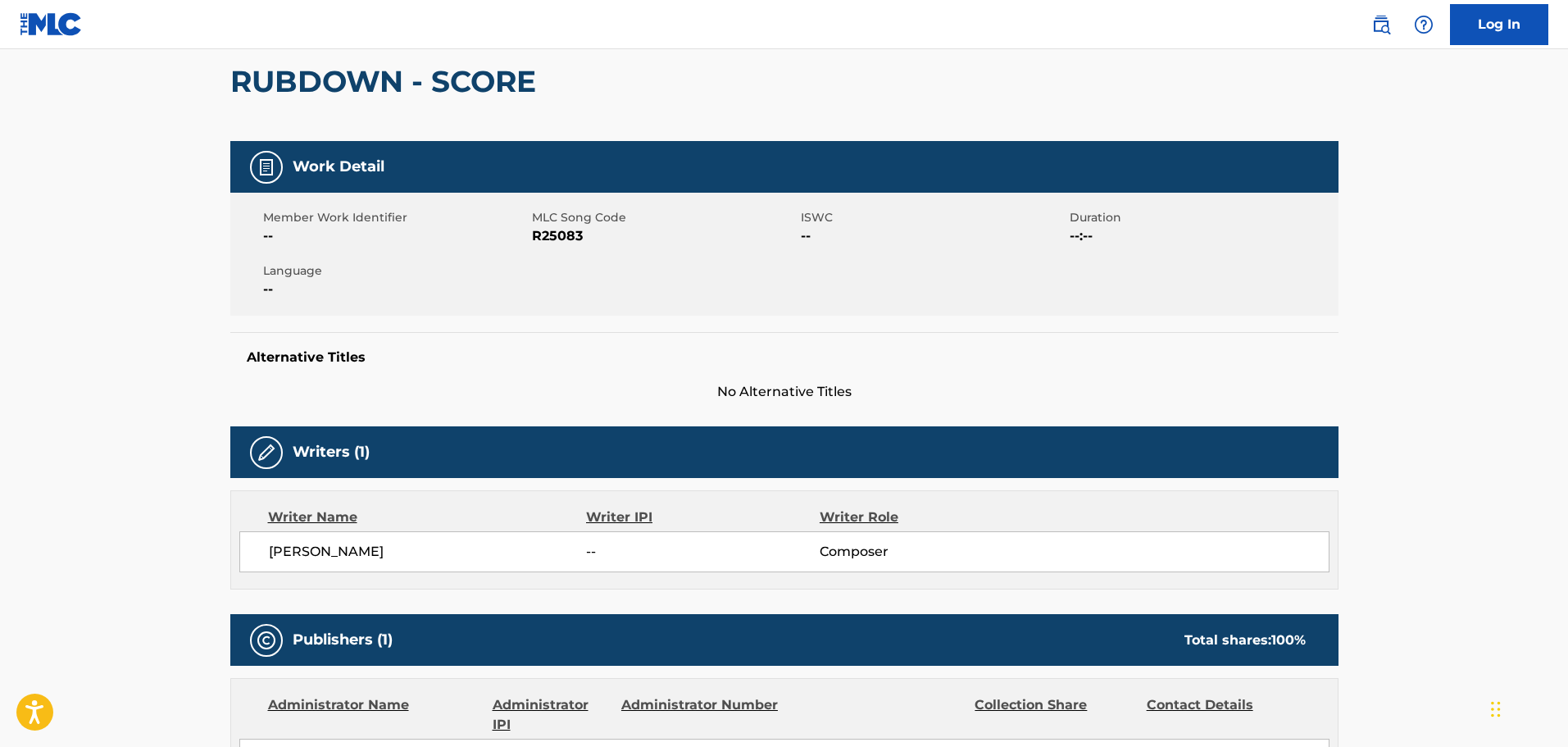
click at [324, 547] on span "[PERSON_NAME]" at bounding box center [427, 551] width 318 height 19
click at [324, 548] on span "[PERSON_NAME]" at bounding box center [427, 551] width 318 height 19
copy div "[PERSON_NAME]"
